Goal: Check status: Check status

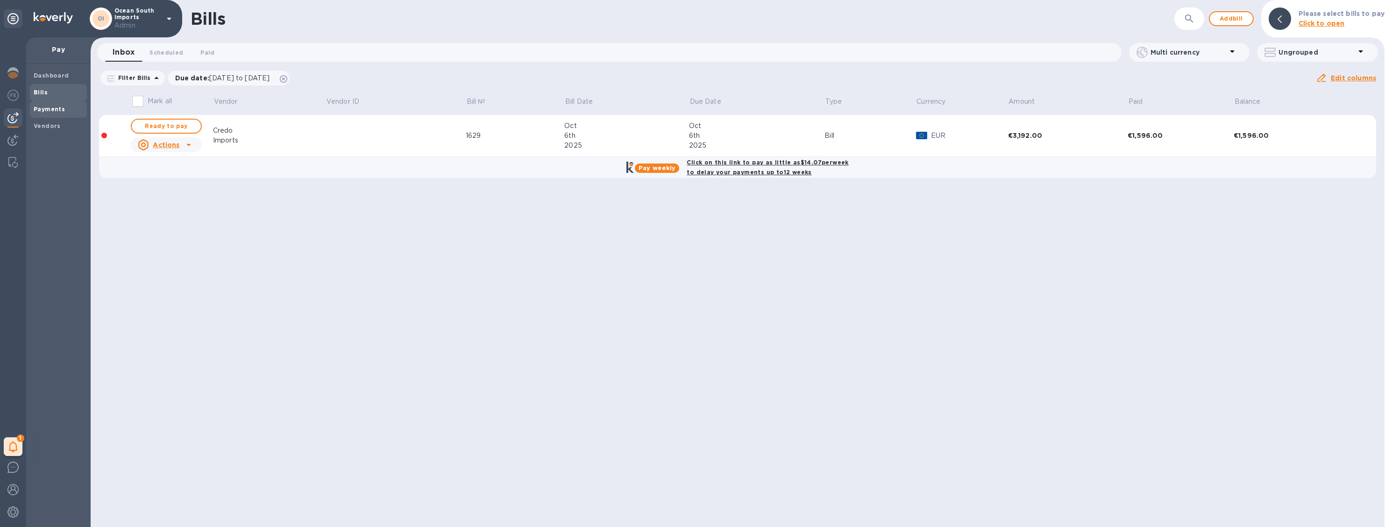
click at [54, 107] on b "Payments" at bounding box center [49, 109] width 31 height 7
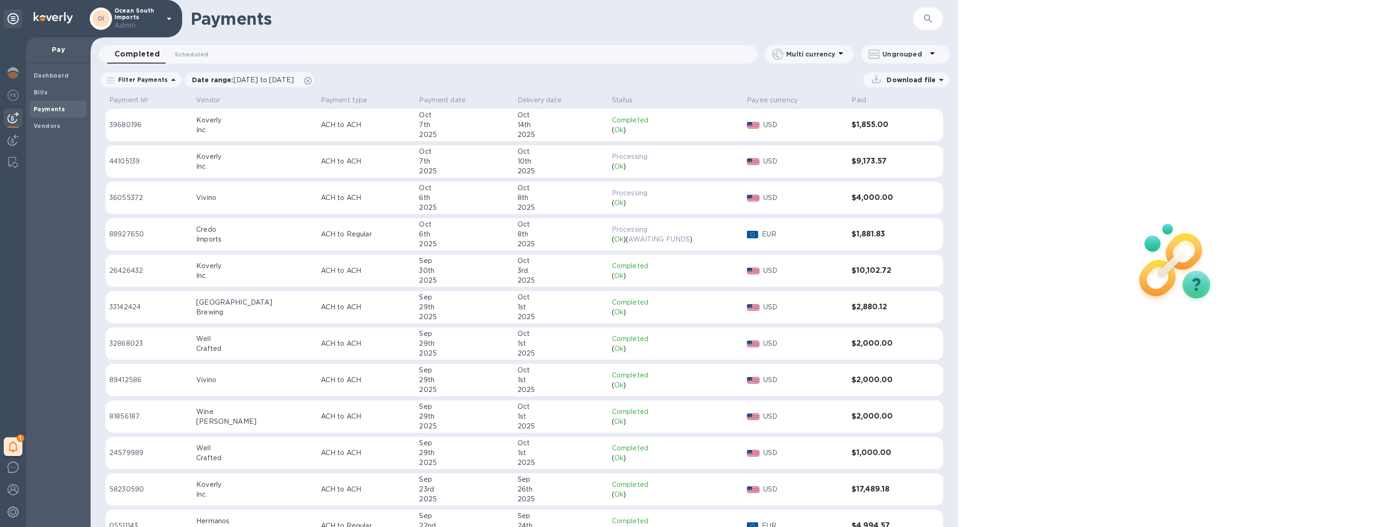
click at [272, 125] on div "Inc." at bounding box center [254, 130] width 117 height 10
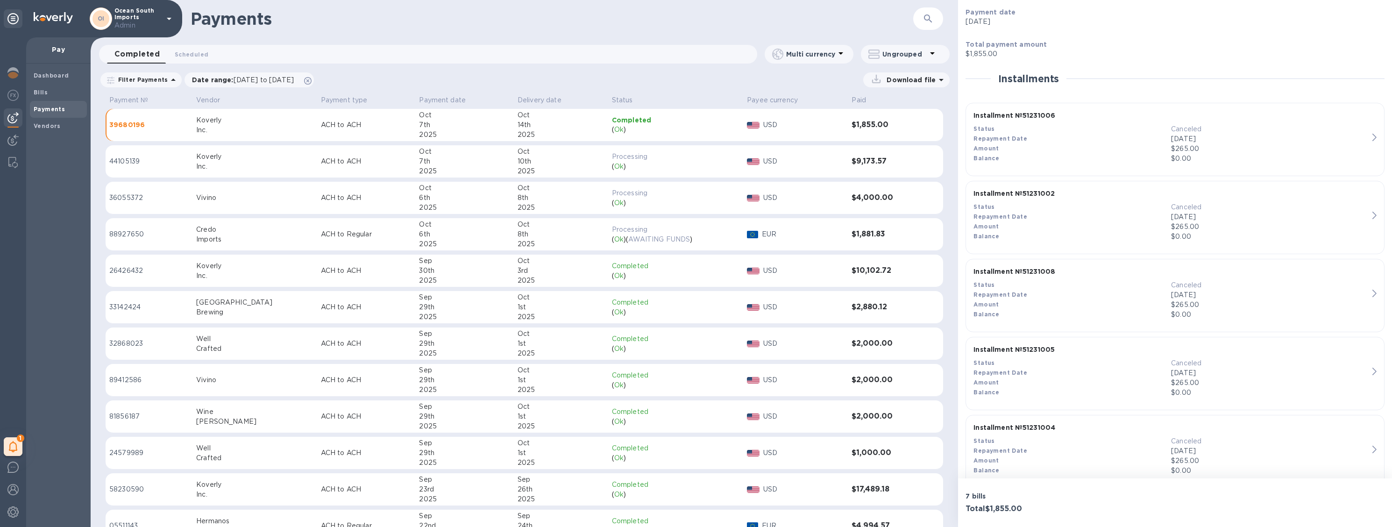
scroll to position [357, 0]
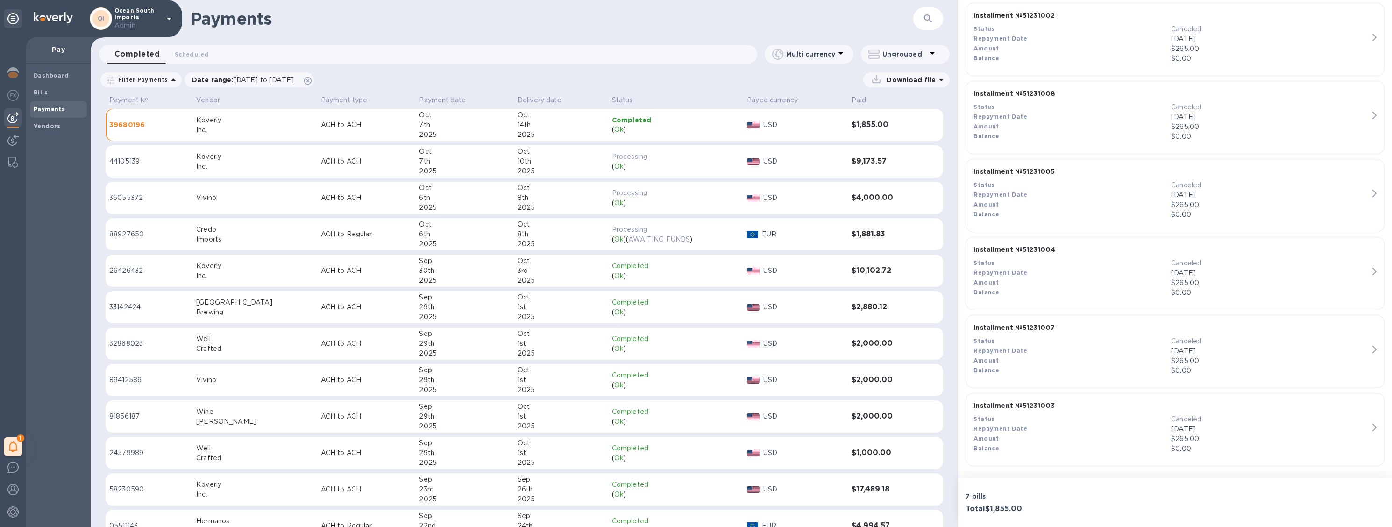
click at [520, 155] on div "Oct" at bounding box center [560, 152] width 87 height 10
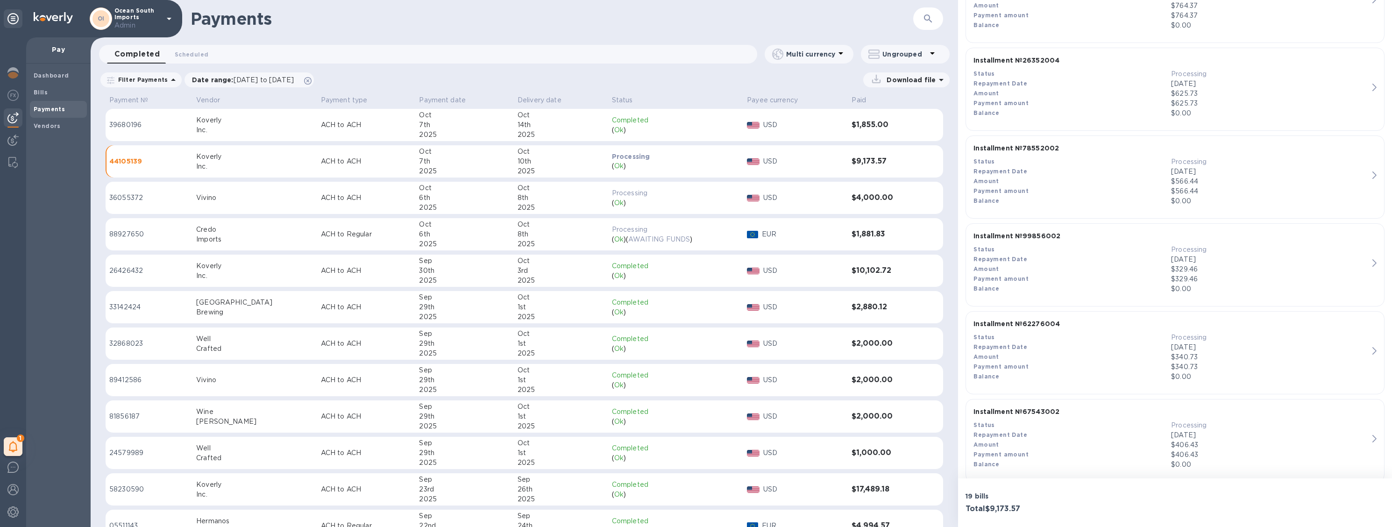
scroll to position [1480, 0]
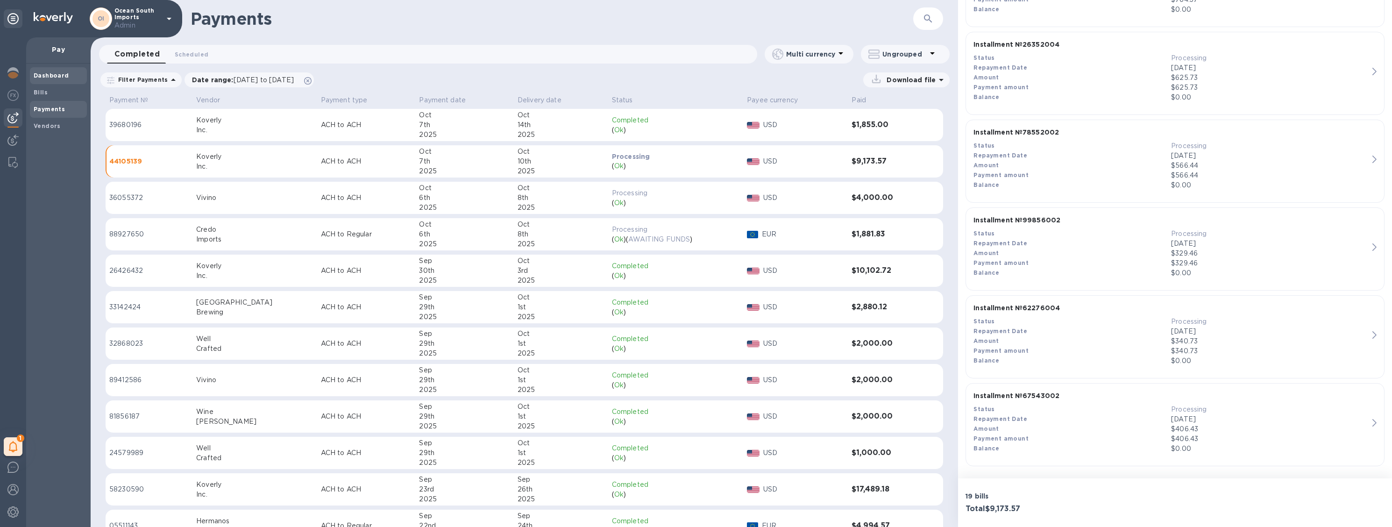
click at [58, 80] on div "Dashboard" at bounding box center [58, 75] width 57 height 17
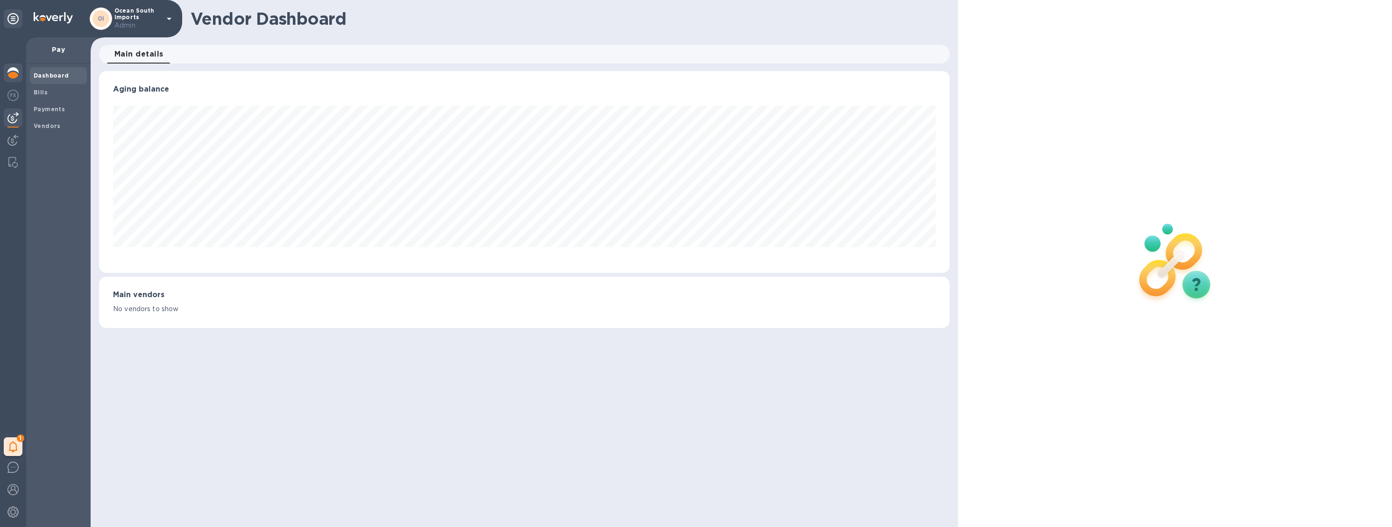
scroll to position [202, 847]
click at [19, 73] on div at bounding box center [13, 74] width 19 height 21
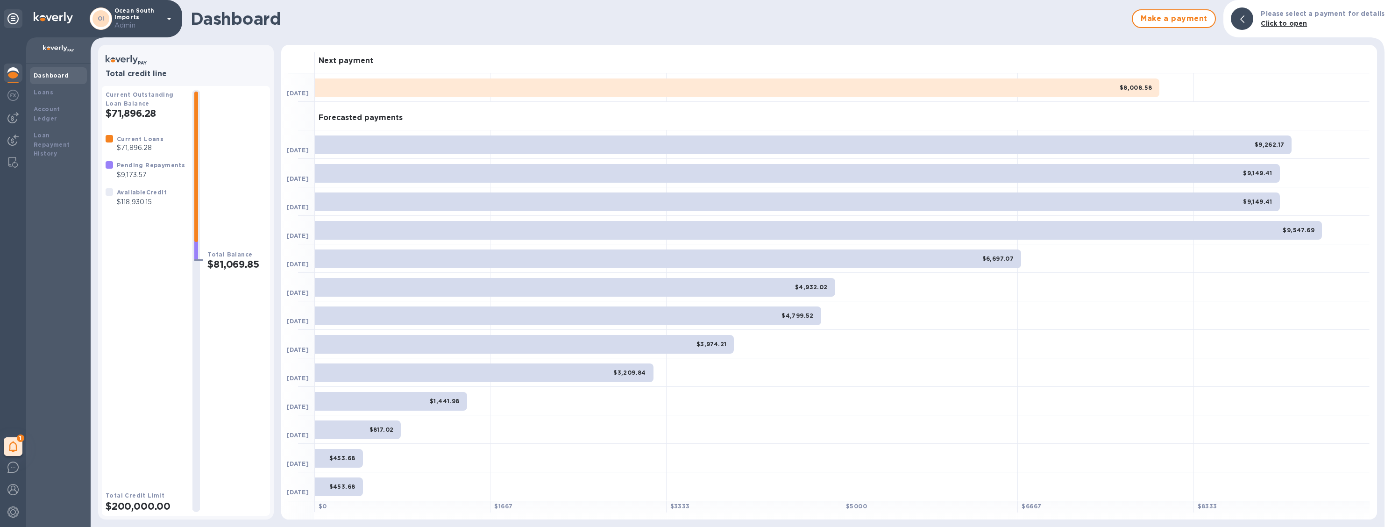
click at [10, 80] on div at bounding box center [13, 74] width 19 height 21
click at [47, 92] on b "Loans" at bounding box center [44, 92] width 20 height 7
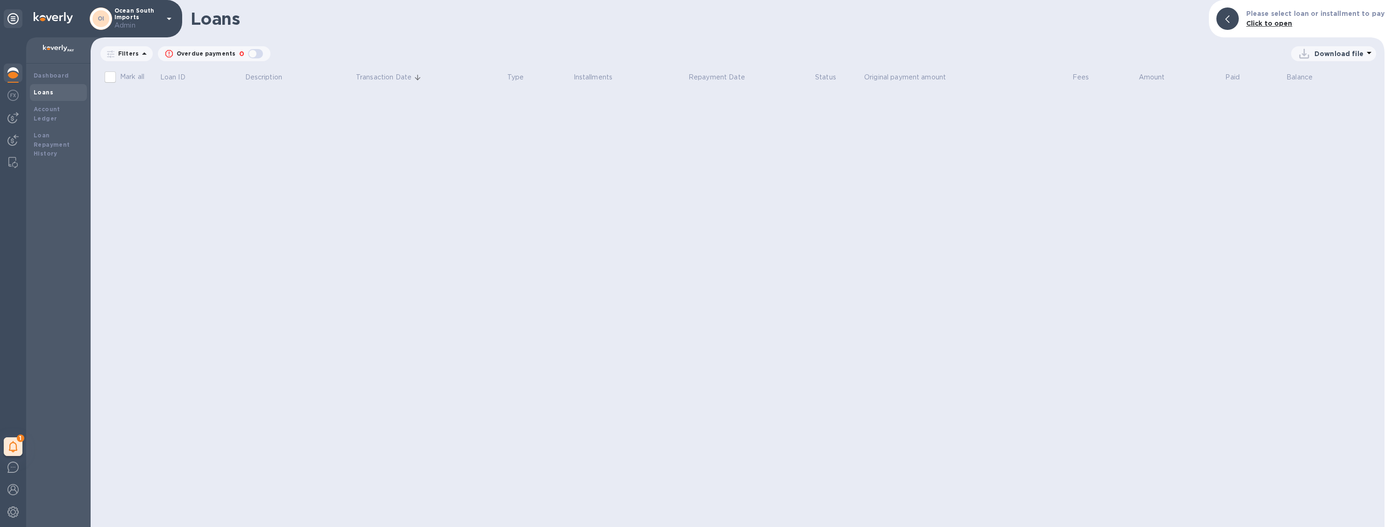
click at [20, 80] on div at bounding box center [13, 74] width 19 height 21
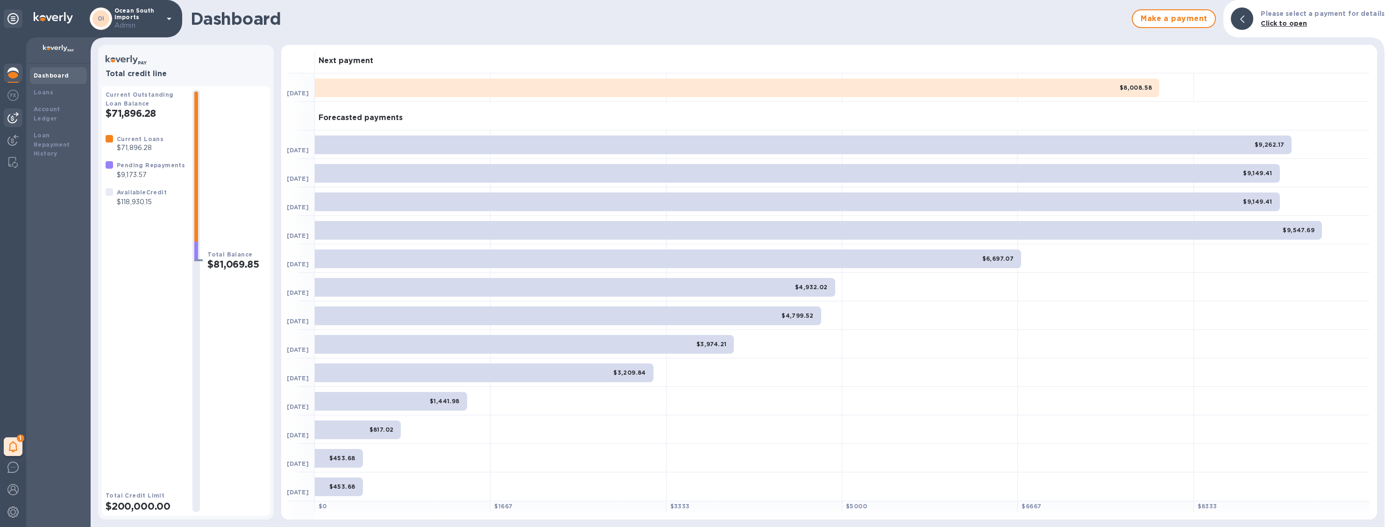
click at [12, 118] on img at bounding box center [12, 117] width 11 height 11
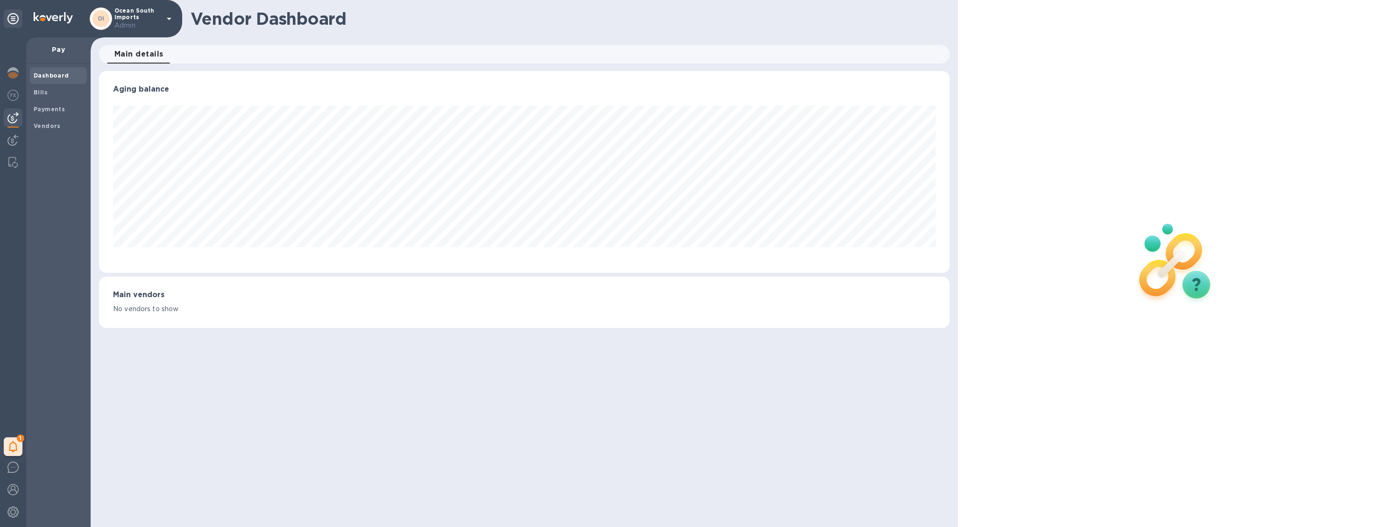
scroll to position [466854, 466209]
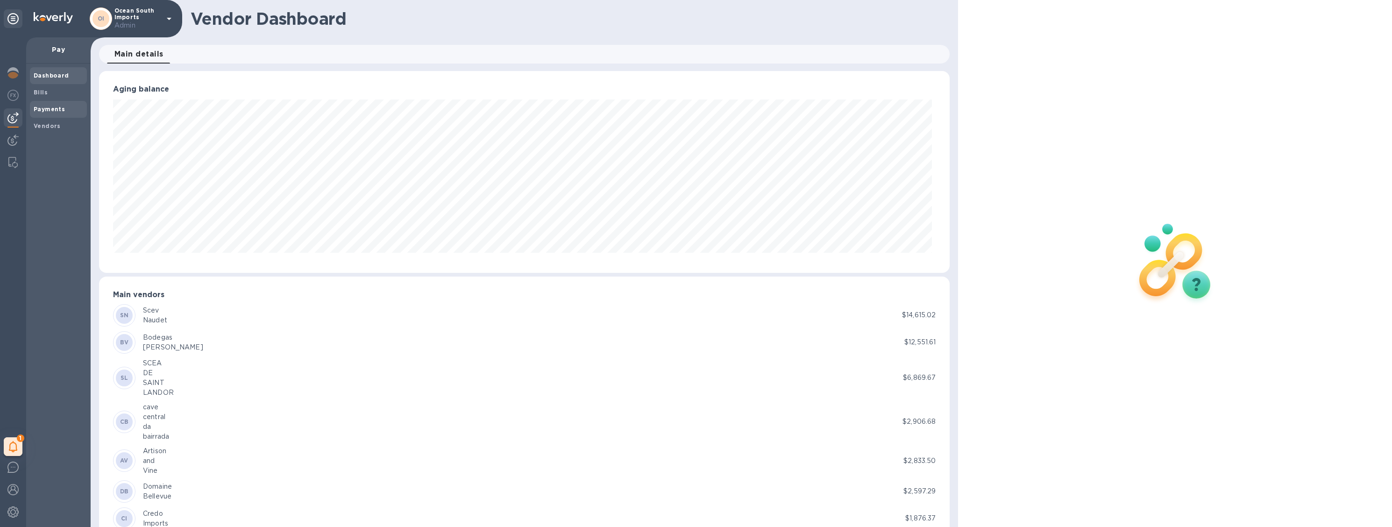
click at [55, 102] on div "Payments" at bounding box center [58, 109] width 57 height 17
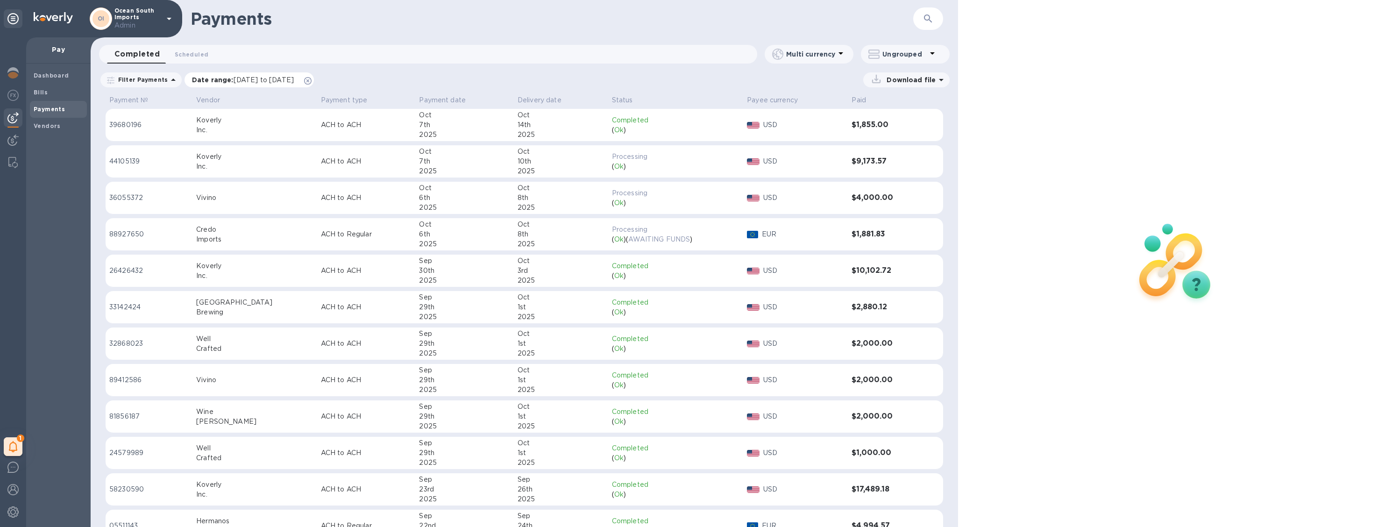
click at [312, 81] on icon at bounding box center [307, 80] width 7 height 7
click at [419, 162] on div "7th" at bounding box center [464, 161] width 91 height 10
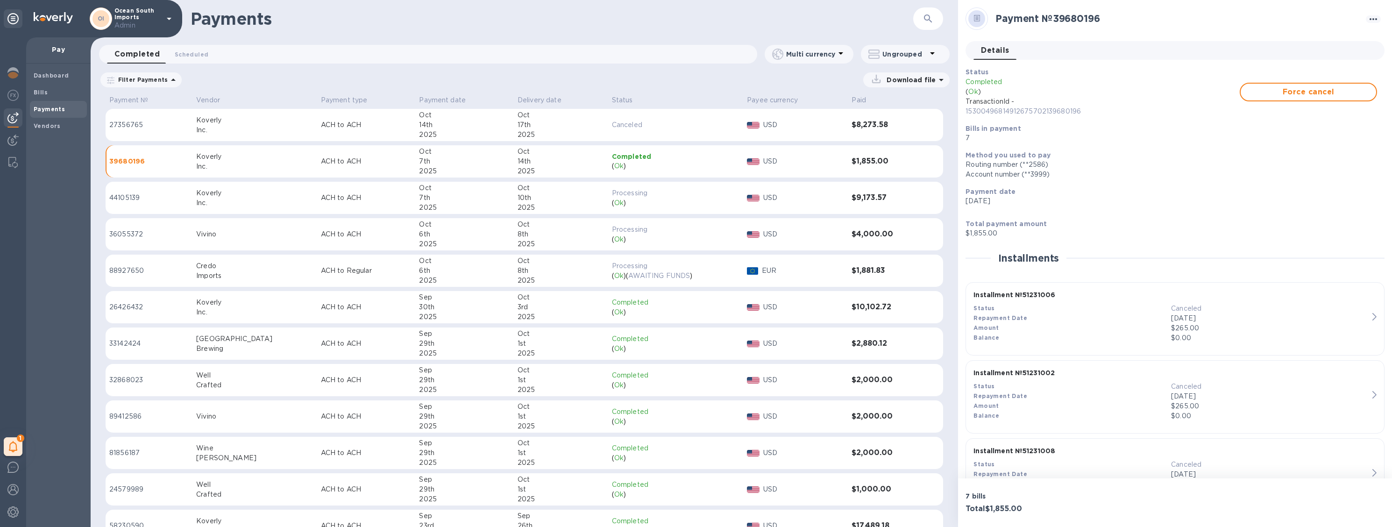
click at [455, 269] on div "6th" at bounding box center [464, 271] width 91 height 10
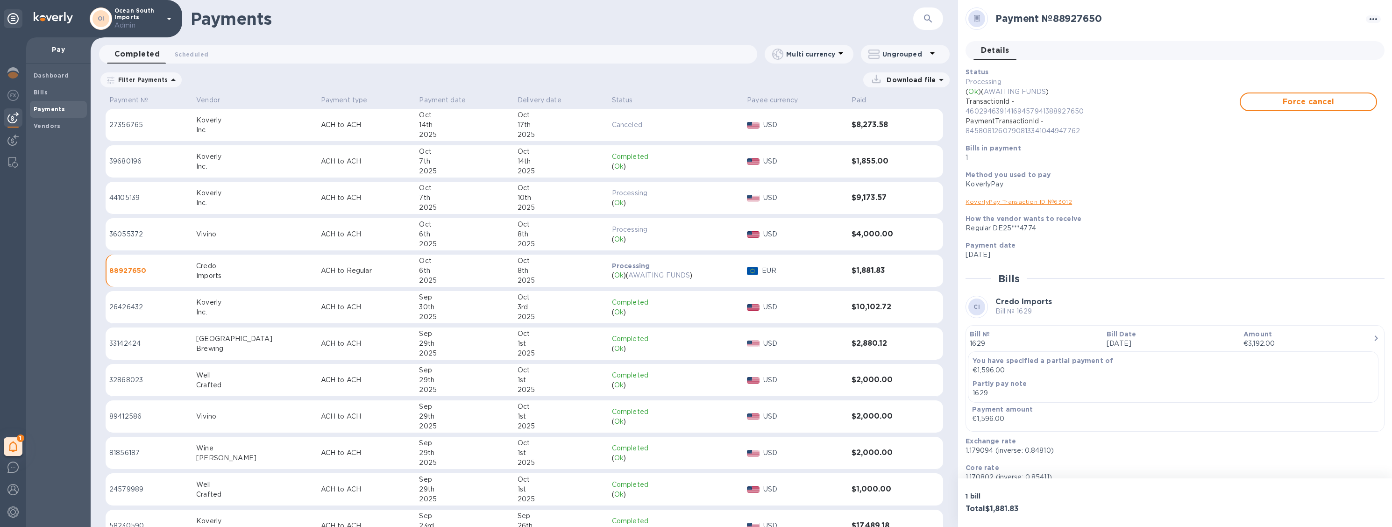
click at [514, 160] on td "[DATE]" at bounding box center [561, 161] width 94 height 33
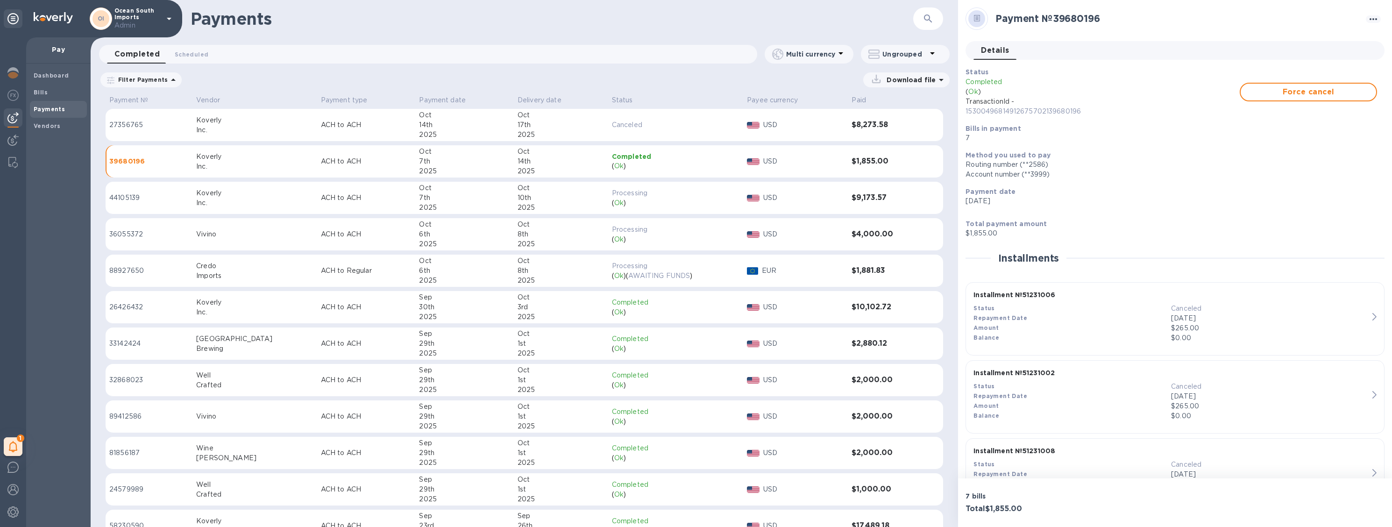
click at [263, 261] on div "Credo" at bounding box center [254, 266] width 117 height 10
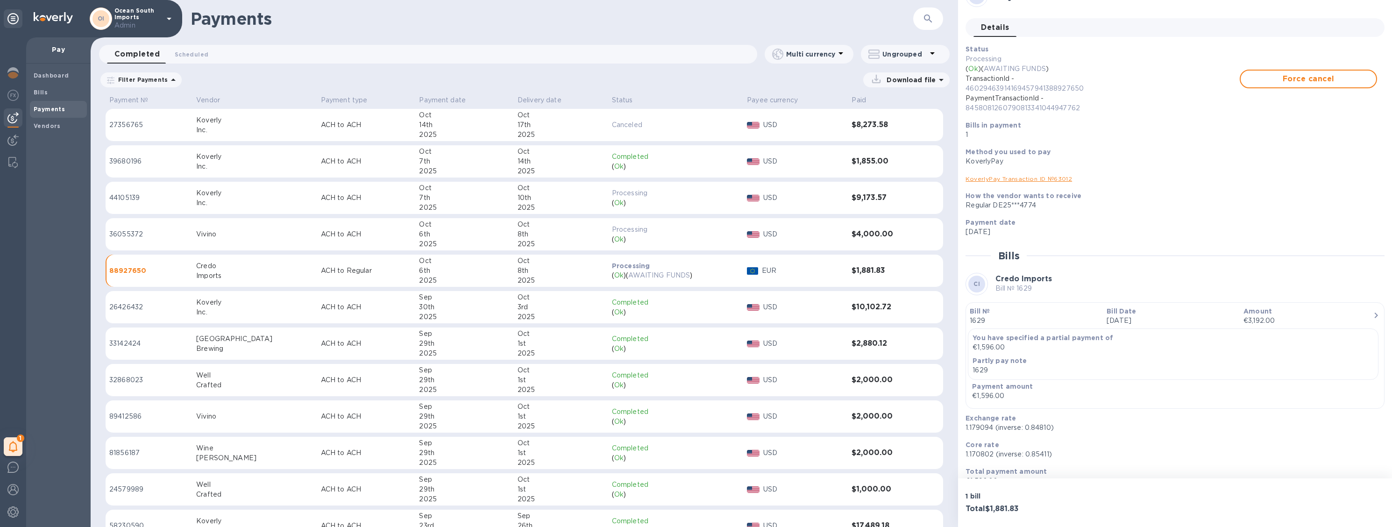
scroll to position [64, 0]
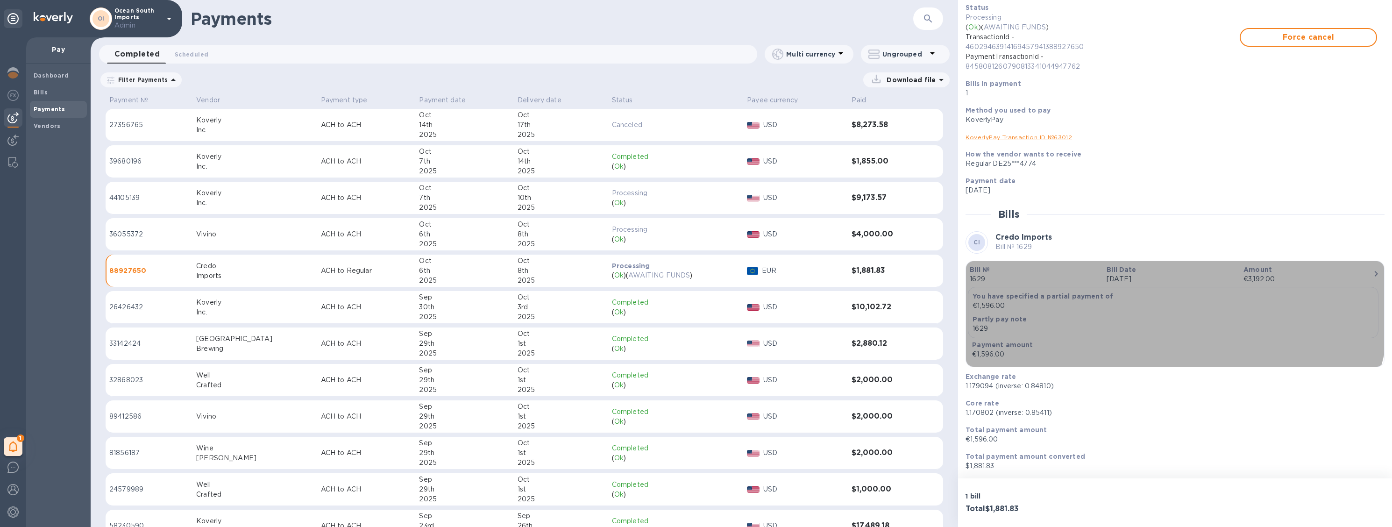
click at [1038, 272] on p "Bill №" at bounding box center [1034, 269] width 129 height 9
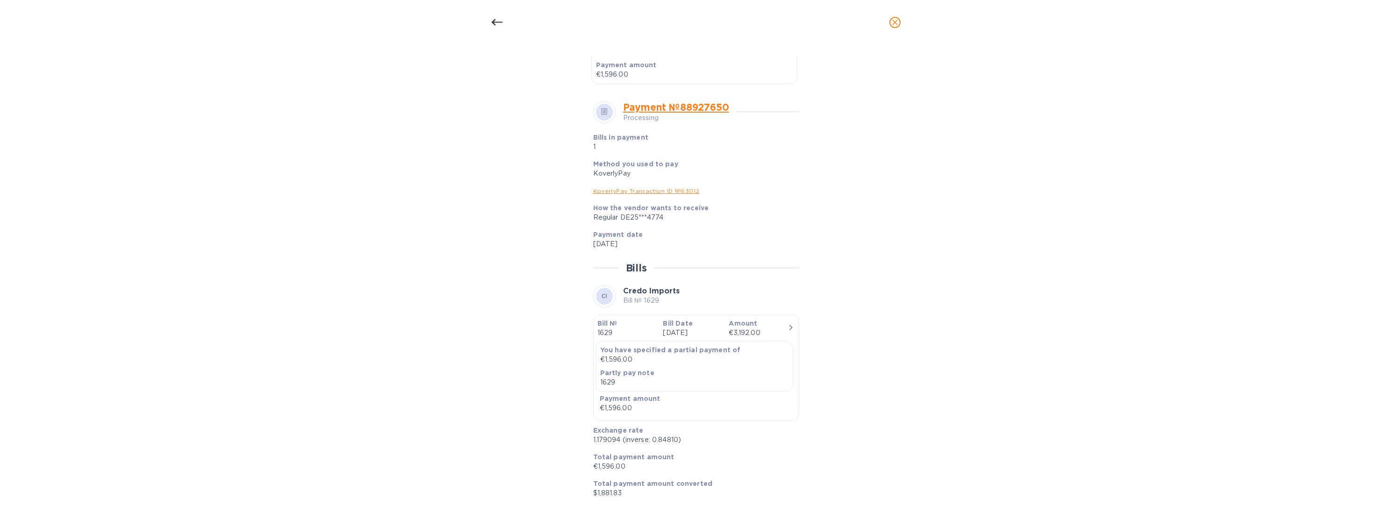
scroll to position [0, 0]
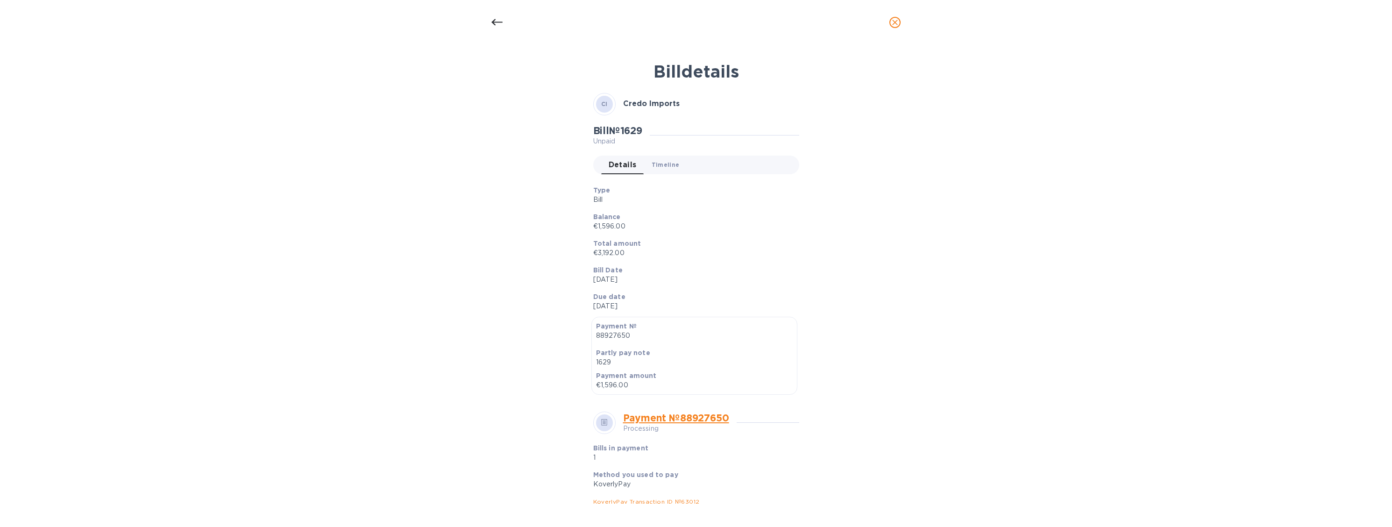
click at [665, 166] on span "Timeline 0" at bounding box center [666, 165] width 28 height 10
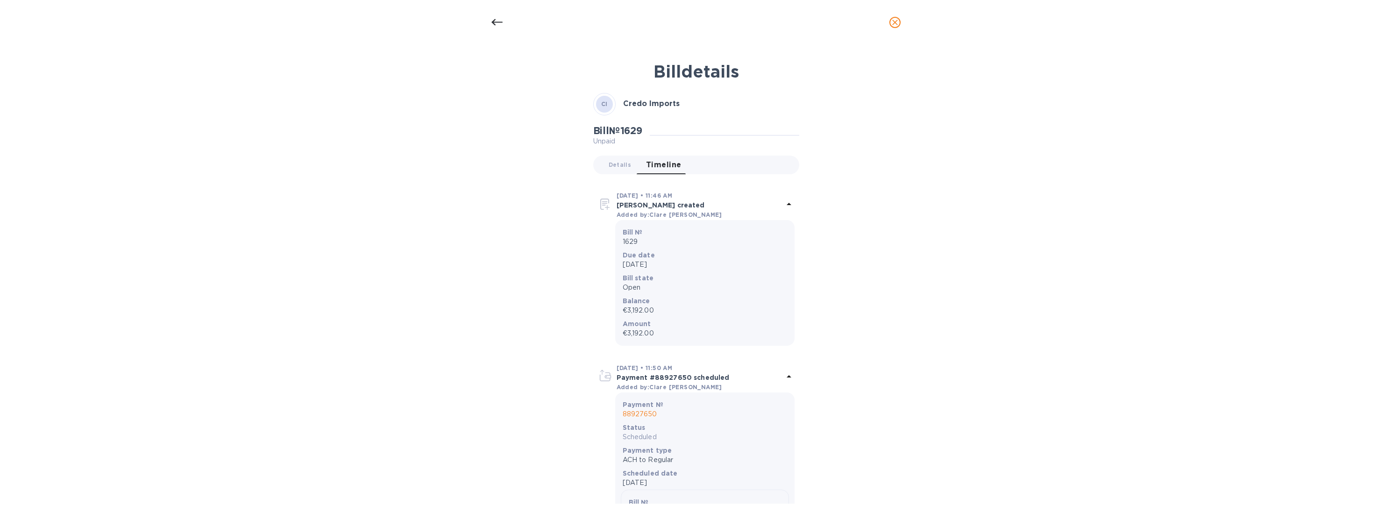
click at [500, 37] on div at bounding box center [696, 22] width 1392 height 45
click at [618, 168] on span "Details 0" at bounding box center [620, 165] width 22 height 10
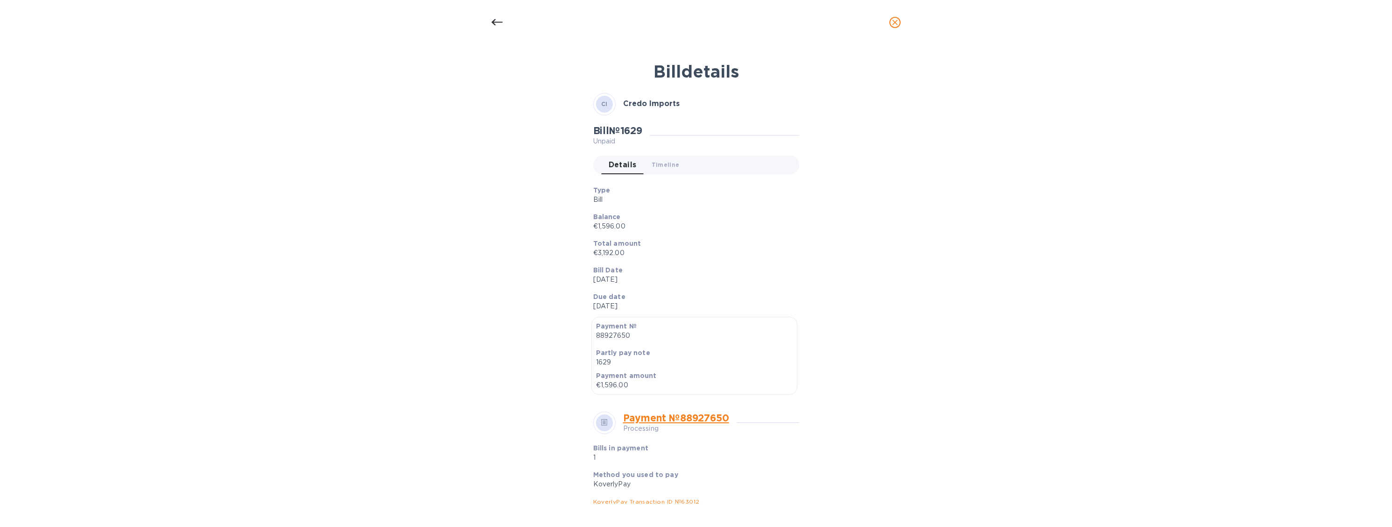
scroll to position [311, 0]
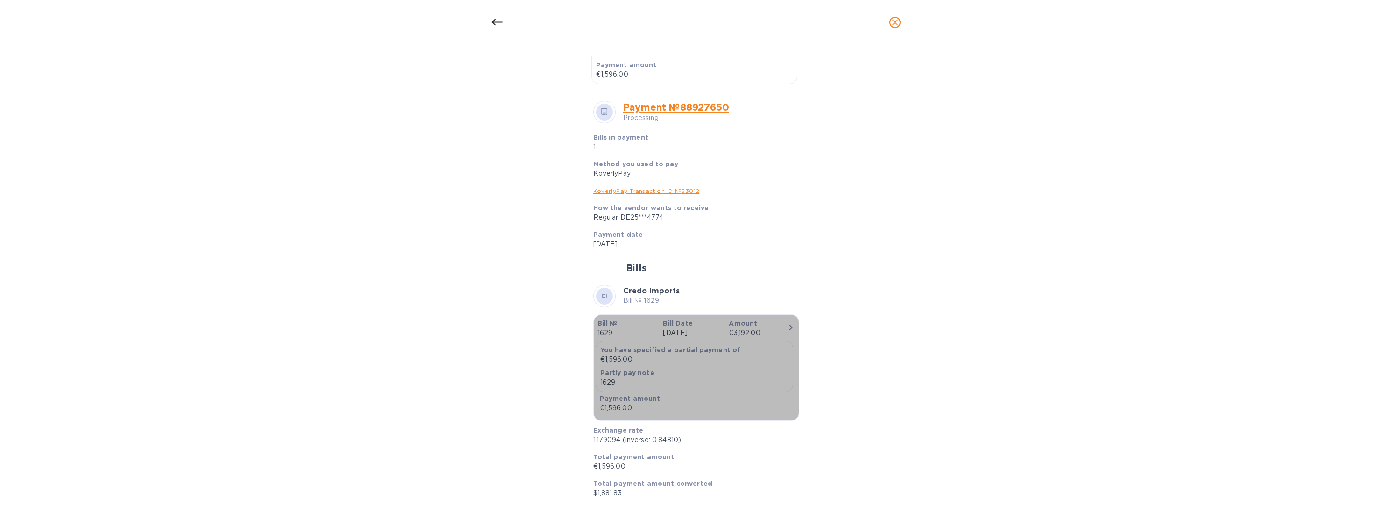
click at [666, 322] on b "Bill Date" at bounding box center [677, 322] width 29 height 7
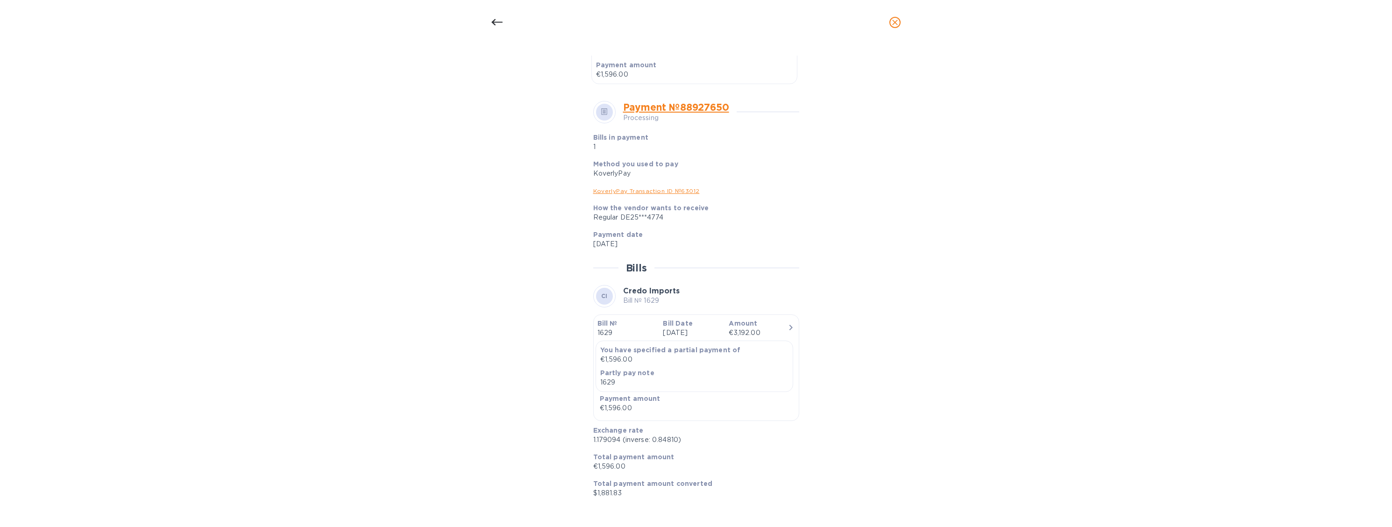
scroll to position [0, 0]
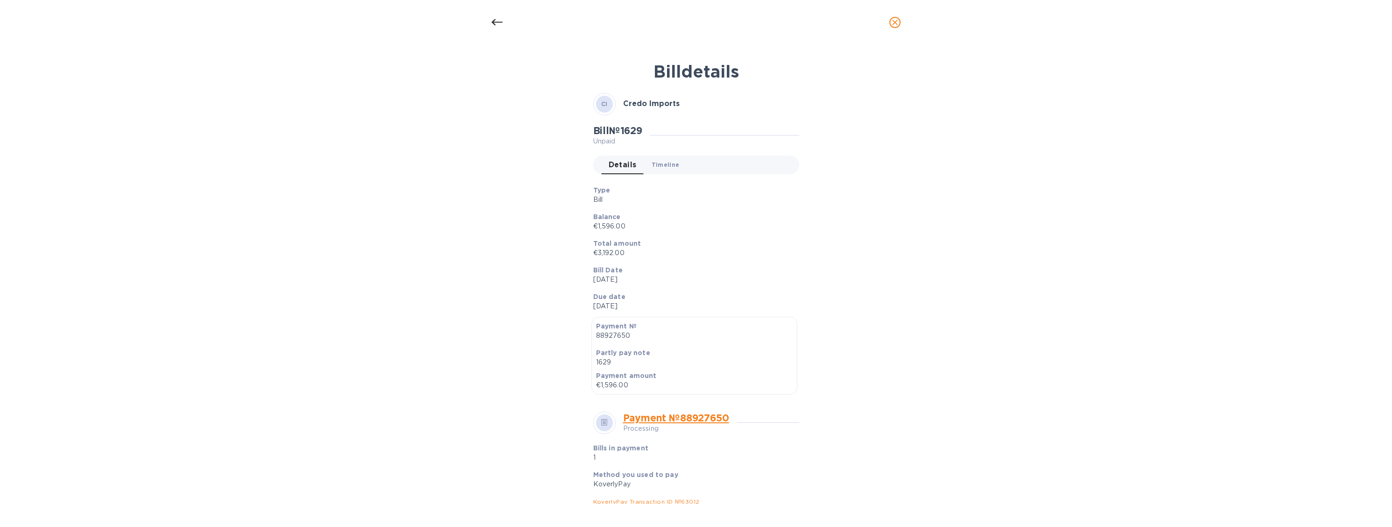
click at [655, 164] on span "Timeline 0" at bounding box center [666, 165] width 28 height 10
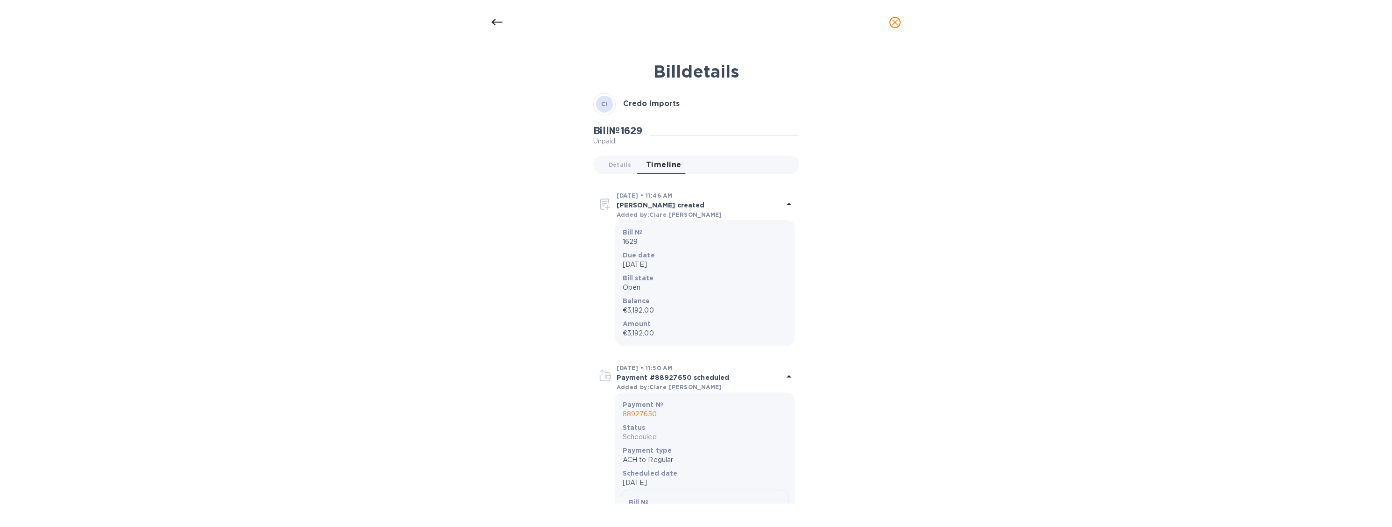
click at [490, 12] on div at bounding box center [497, 22] width 22 height 22
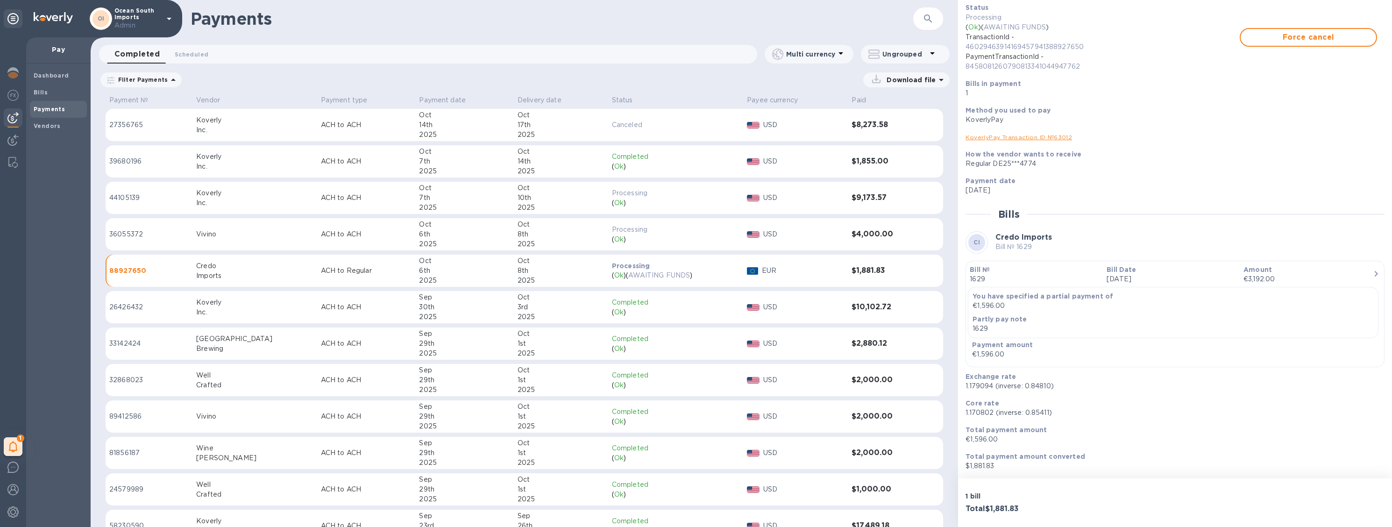
click at [639, 162] on div "( Ok )" at bounding box center [676, 167] width 128 height 10
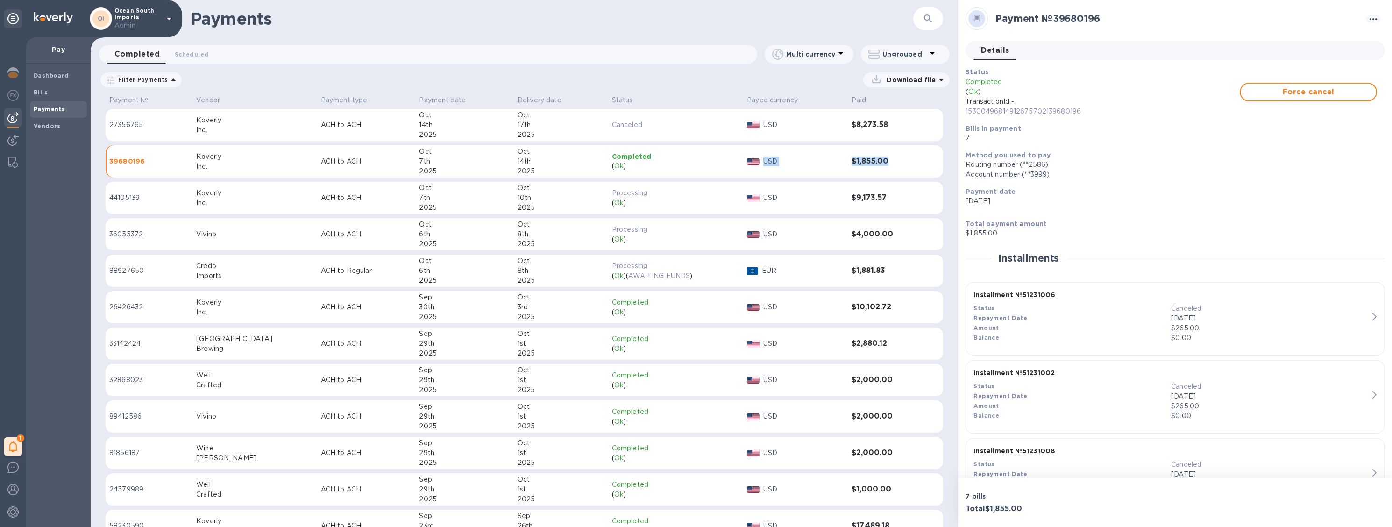
drag, startPoint x: 828, startPoint y: 151, endPoint x: 929, endPoint y: 156, distance: 101.9
click at [929, 156] on tr "39680196 Koverly Inc. ACH to ACH [DATE] [DATE] Completed ( Ok ) USD $1,855.00" at bounding box center [524, 161] width 837 height 33
click at [910, 155] on td "$1,855.00" at bounding box center [884, 161] width 73 height 33
drag, startPoint x: 844, startPoint y: 156, endPoint x: 878, endPoint y: 155, distance: 34.1
click at [878, 155] on td "$1,855.00" at bounding box center [884, 161] width 73 height 33
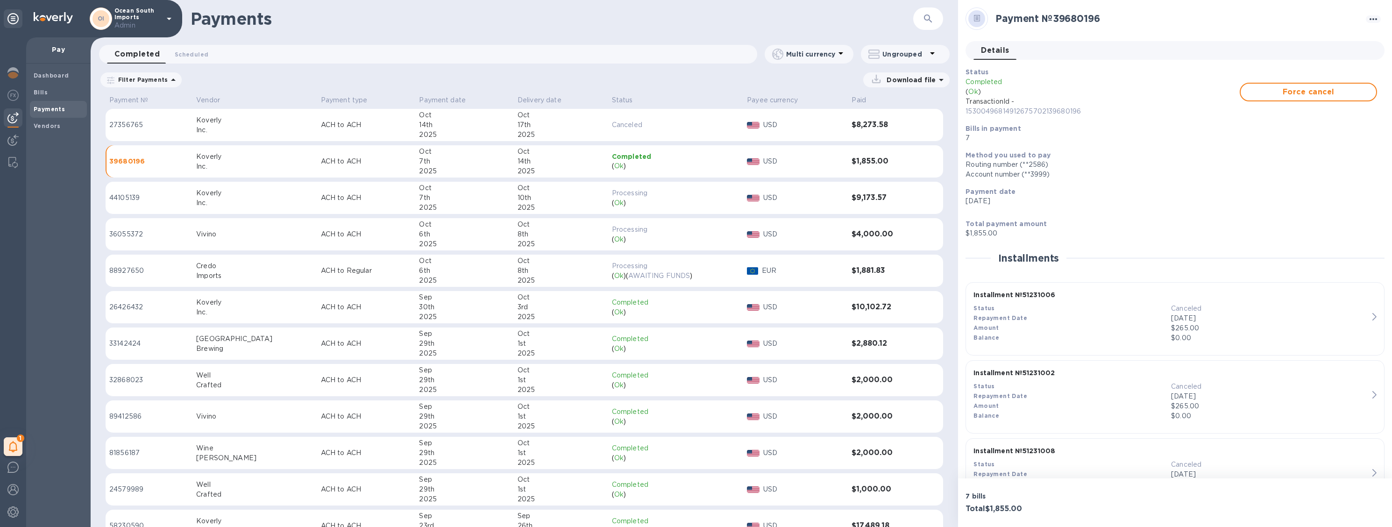
click at [878, 155] on td "$1,855.00" at bounding box center [884, 161] width 73 height 33
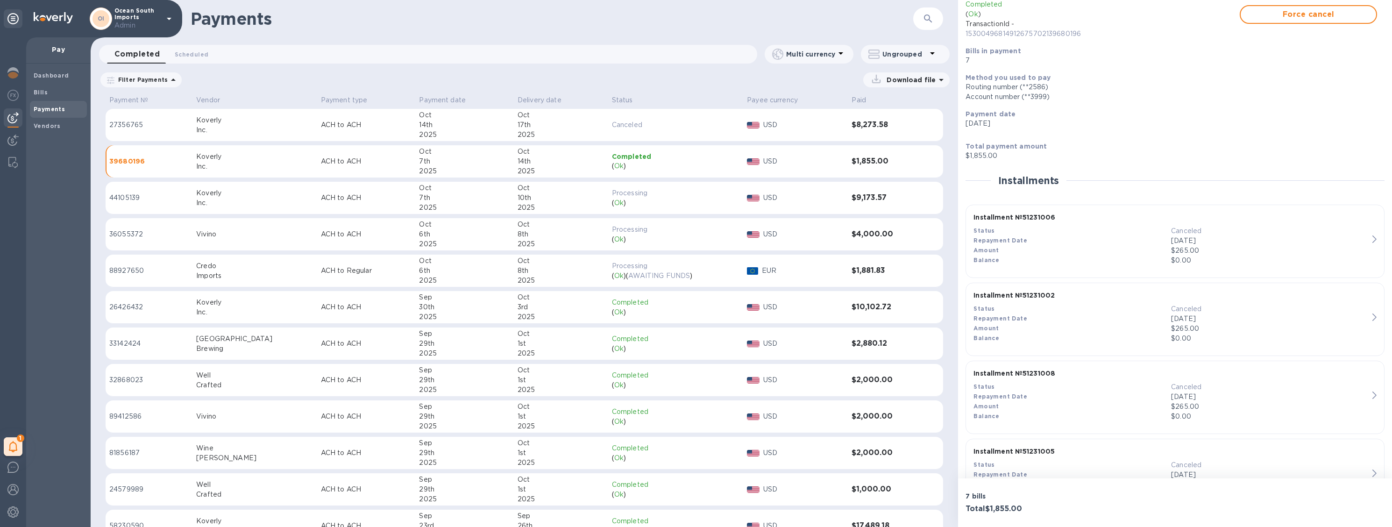
scroll to position [93, 0]
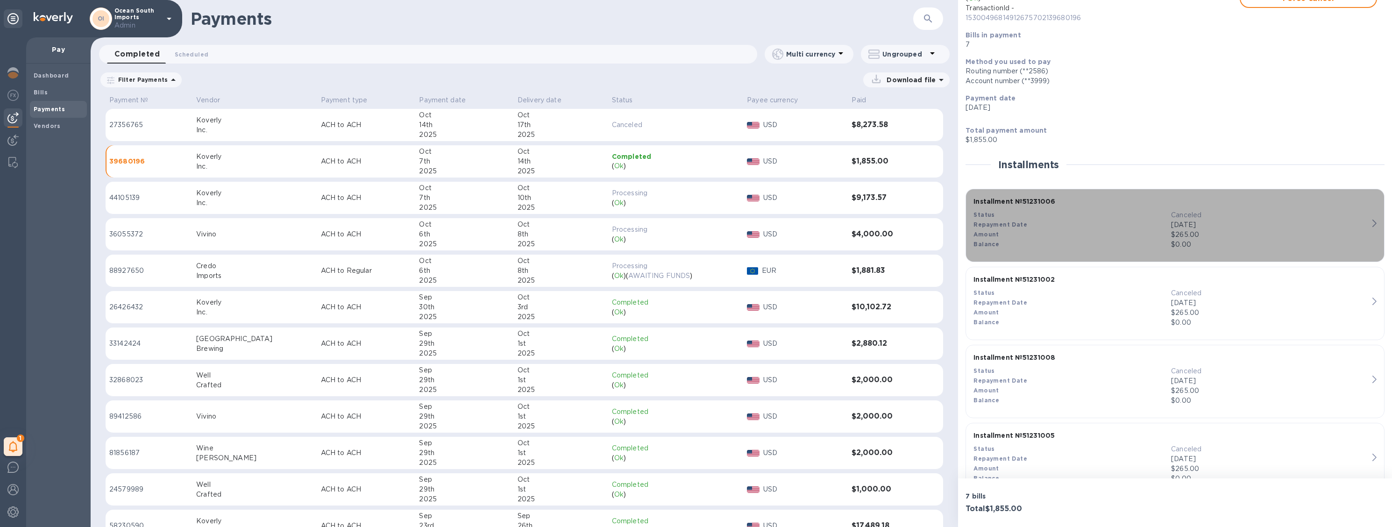
drag, startPoint x: 1175, startPoint y: 213, endPoint x: 1191, endPoint y: 213, distance: 15.9
click at [1191, 213] on p "Canceled" at bounding box center [1270, 215] width 198 height 10
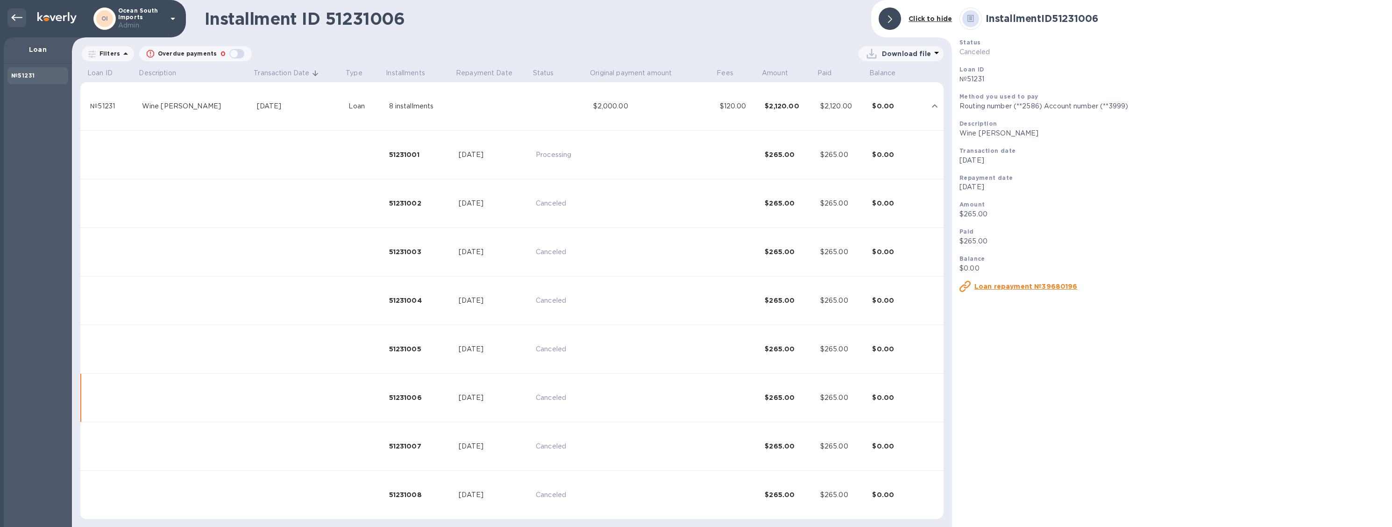
click at [14, 19] on icon at bounding box center [16, 17] width 11 height 7
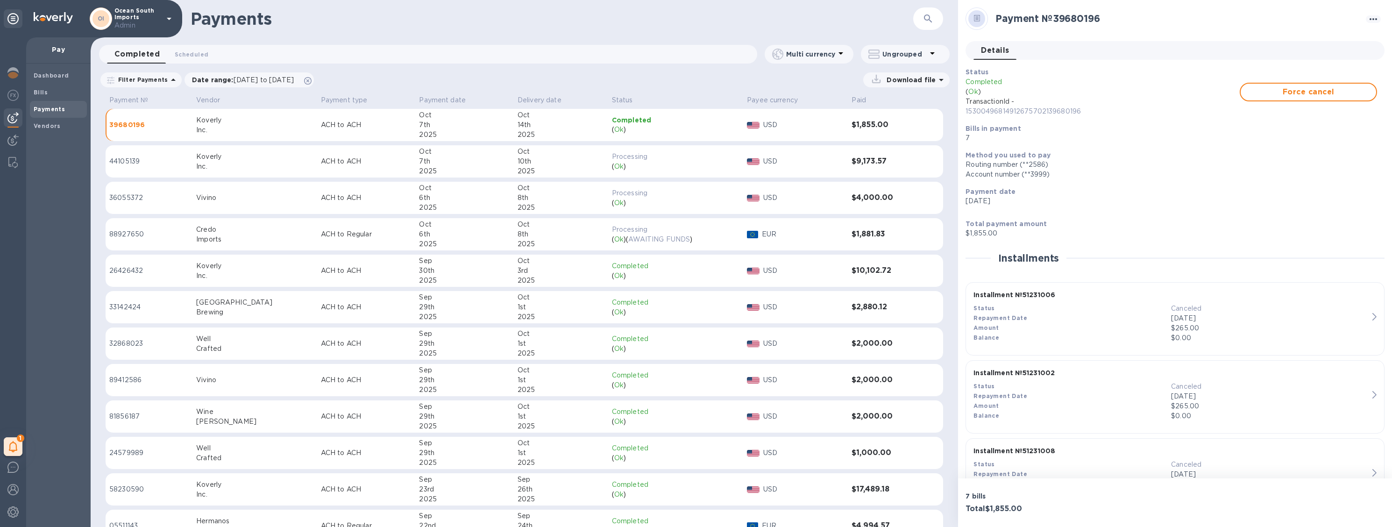
click at [652, 126] on div "( Ok )" at bounding box center [676, 130] width 128 height 10
click at [649, 129] on div "( Ok )" at bounding box center [676, 130] width 128 height 10
click at [678, 130] on div "( Ok )" at bounding box center [676, 130] width 128 height 10
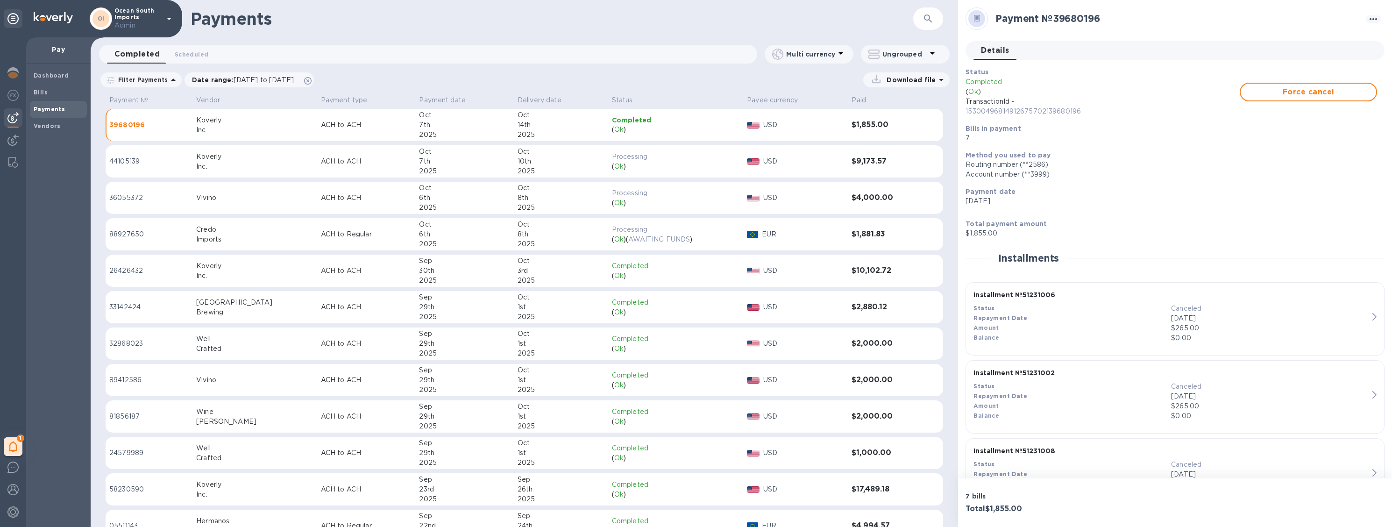
click at [642, 123] on p "Completed" at bounding box center [676, 119] width 128 height 9
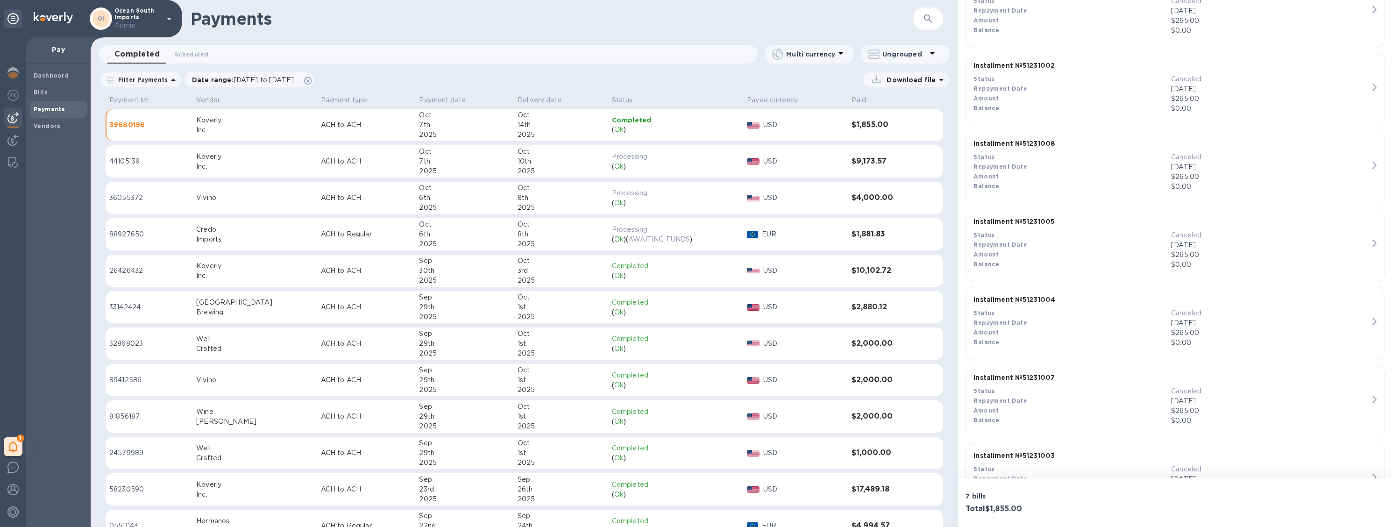
scroll to position [357, 0]
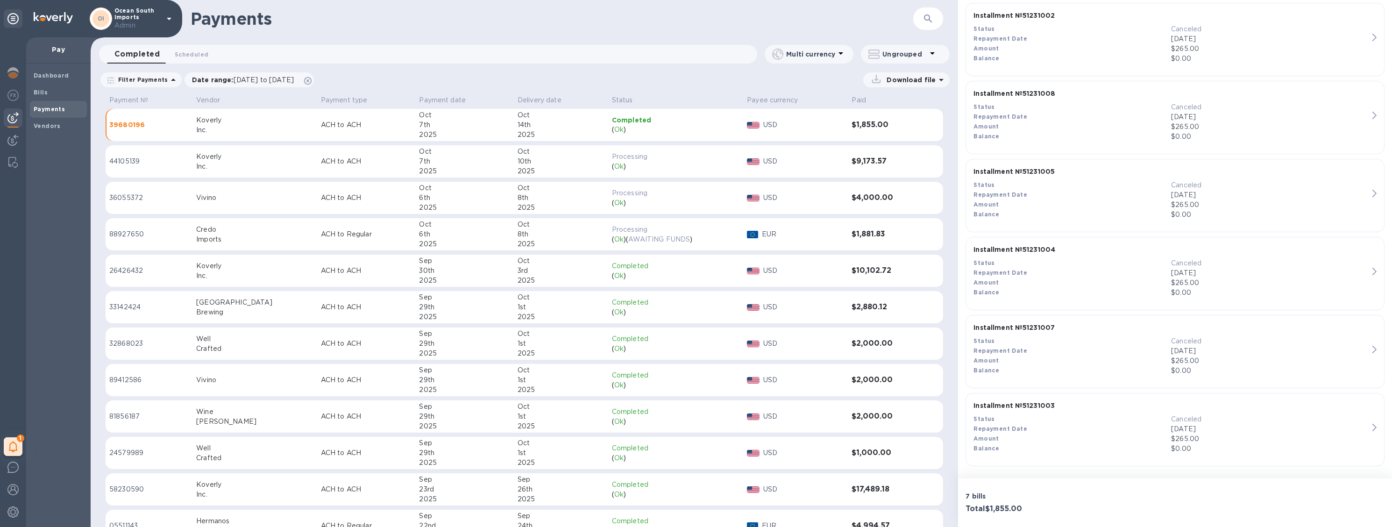
click at [1057, 275] on div "Repayment Date" at bounding box center [1072, 273] width 198 height 10
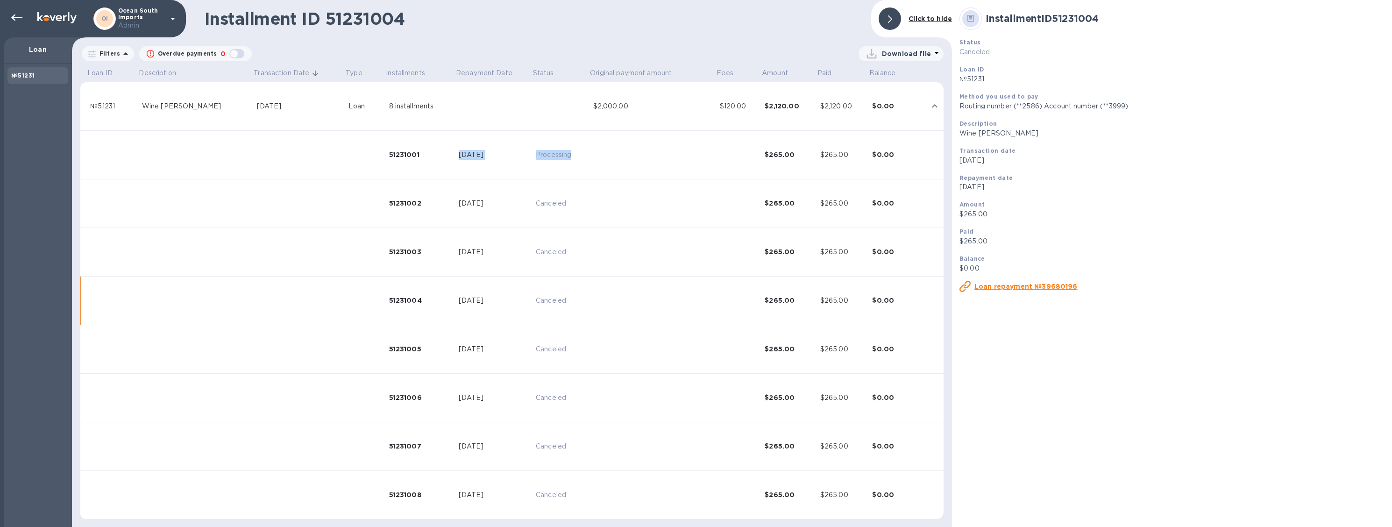
drag, startPoint x: 426, startPoint y: 156, endPoint x: 572, endPoint y: 156, distance: 145.3
click at [572, 156] on tr "51231001 [DATE] Processing $265.00 $265.00 $0.00" at bounding box center [511, 155] width 863 height 49
click at [589, 156] on td at bounding box center [652, 155] width 127 height 49
drag, startPoint x: 572, startPoint y: 156, endPoint x: 411, endPoint y: 163, distance: 160.8
click at [411, 162] on tr "51231001 [DATE] Processing $265.00 $265.00 $0.00" at bounding box center [511, 155] width 863 height 49
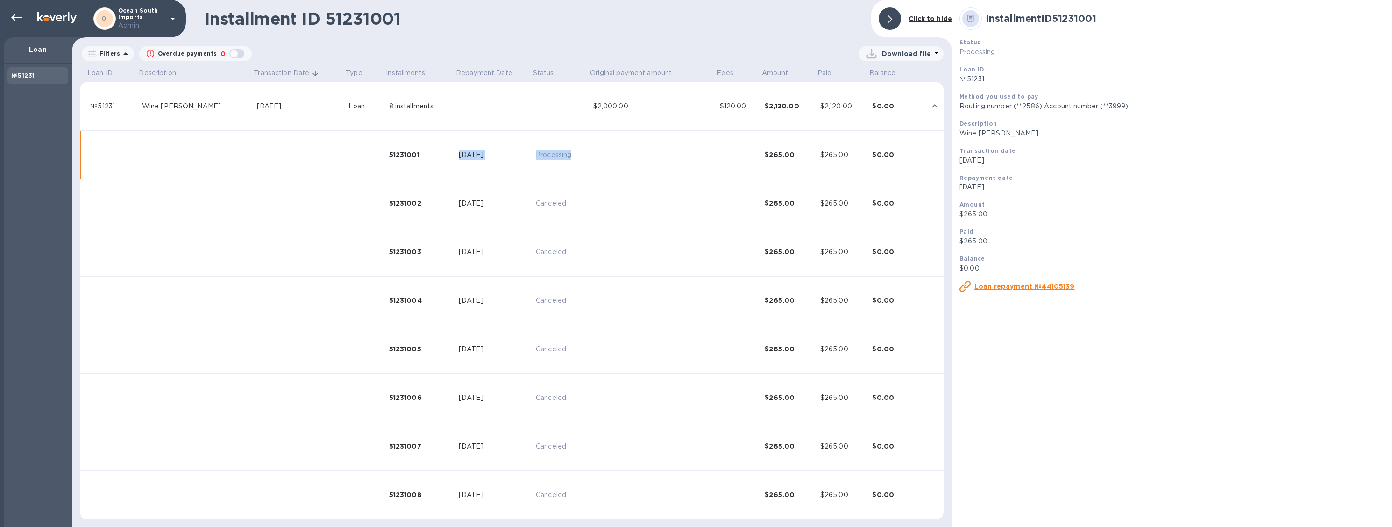
click at [411, 163] on td "51231001" at bounding box center [420, 155] width 70 height 49
